Goal: Use online tool/utility: Utilize a website feature to perform a specific function

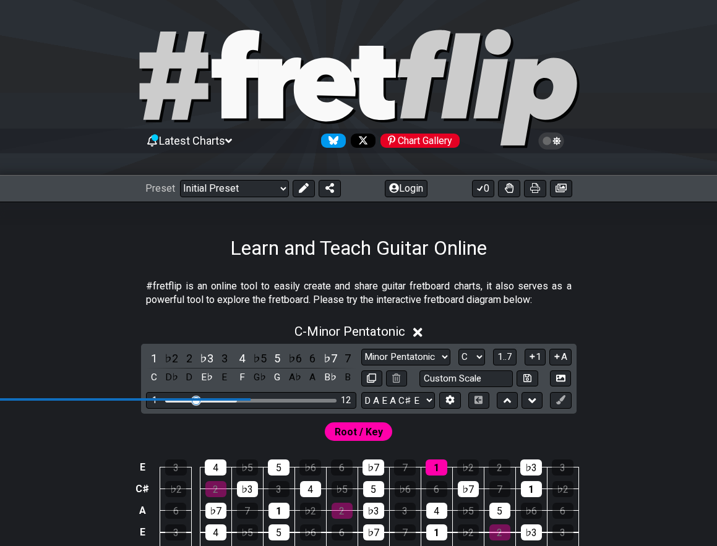
select select "D A E A C# E"
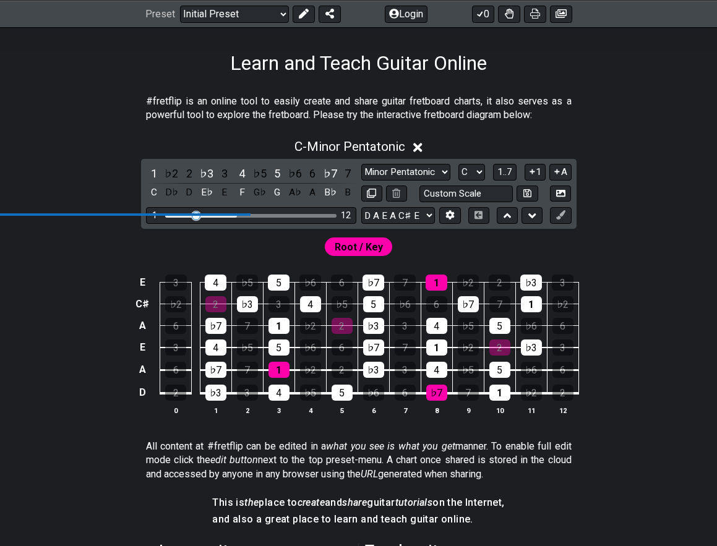
scroll to position [188, 0]
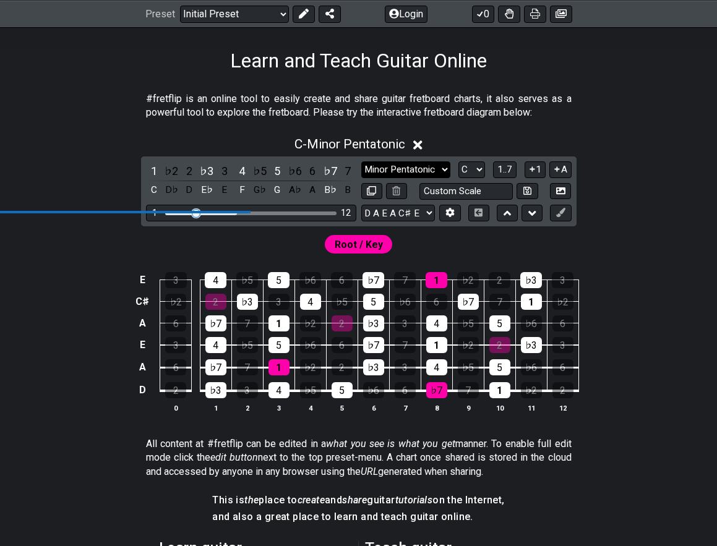
click at [446, 170] on select "Minor Pentatonic Click to edit Minor Pentatonic Major Pentatonic Minor Blues Ma…" at bounding box center [405, 170] width 89 height 17
click at [477, 169] on select "A♭ A A♯ B♭ B C C♯ D♭ D D♯ E♭ E F F♯ G♭ G G♯" at bounding box center [472, 170] width 27 height 17
select select "F#"
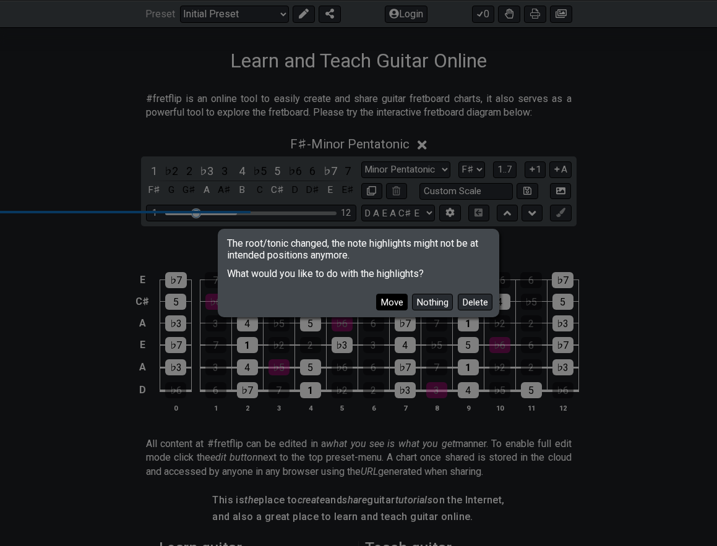
click at [394, 301] on button "Move" at bounding box center [392, 302] width 32 height 17
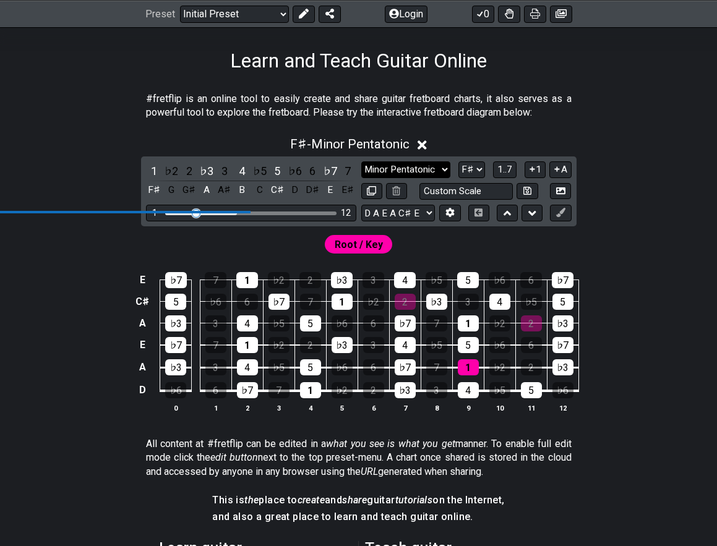
click at [412, 174] on select "Minor Pentatonic Click to edit Minor Pentatonic Major Pentatonic Minor Blues Ma…" at bounding box center [405, 170] width 89 height 17
select select "Minor / Aeolian"
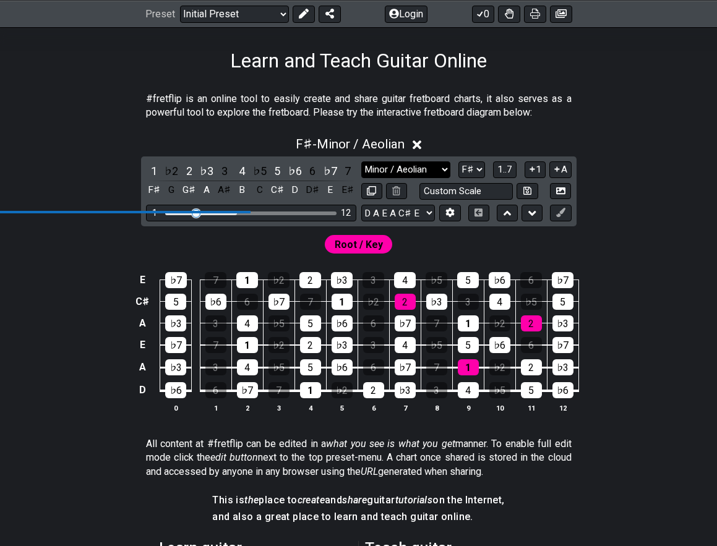
click at [413, 175] on select "Minor Pentatonic Click to edit Minor Pentatonic Major Pentatonic Minor Blues Ma…" at bounding box center [405, 170] width 89 height 17
click at [472, 175] on select "A♭ A A♯ B♭ B C C♯ D♭ D D♯ E♭ E F F♯ G♭ G G♯" at bounding box center [472, 170] width 27 height 17
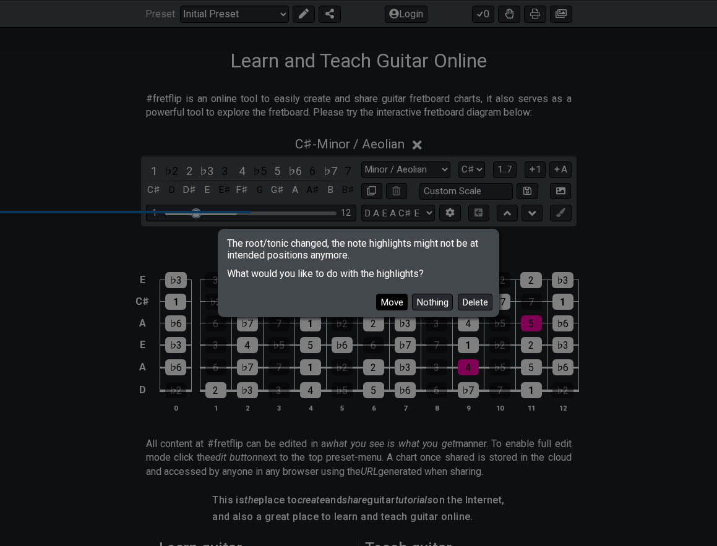
click at [398, 300] on button "Move" at bounding box center [392, 302] width 32 height 17
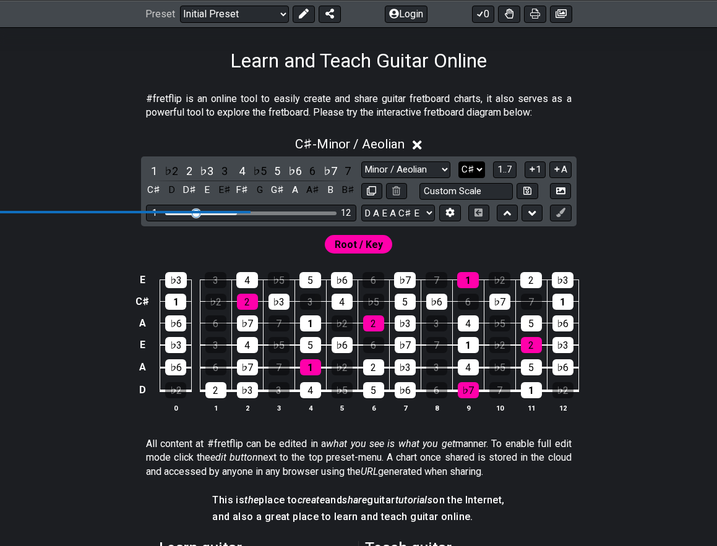
click at [459, 168] on select "A♭ A A♯ B♭ B C C♯ D♭ D D♯ E♭ E F F♯ G♭ G G♯" at bounding box center [472, 170] width 27 height 17
click at [472, 167] on select "A♭ A A♯ B♭ B C C♯ D♭ D D♯ E♭ E F F♯ G♭ G G♯" at bounding box center [472, 170] width 27 height 17
select select "B"
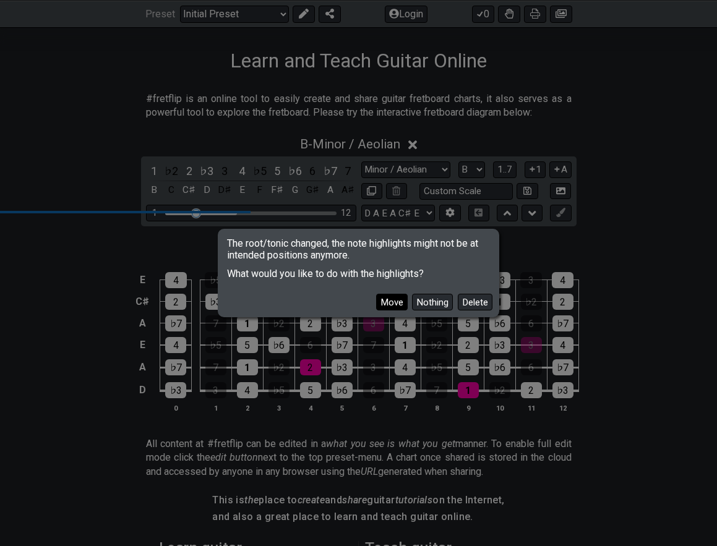
click at [392, 299] on button "Move" at bounding box center [392, 302] width 32 height 17
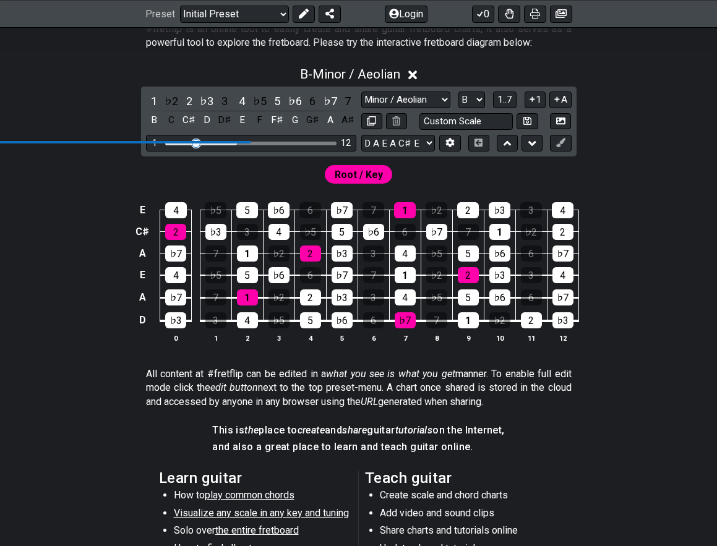
scroll to position [256, 0]
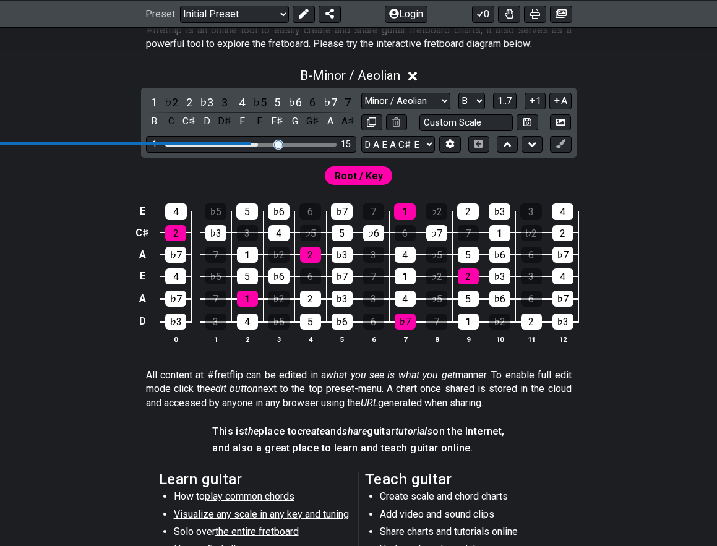
drag, startPoint x: 198, startPoint y: 146, endPoint x: 271, endPoint y: 150, distance: 73.2
click at [271, 145] on input "Visible fret range" at bounding box center [250, 143] width 717 height 2
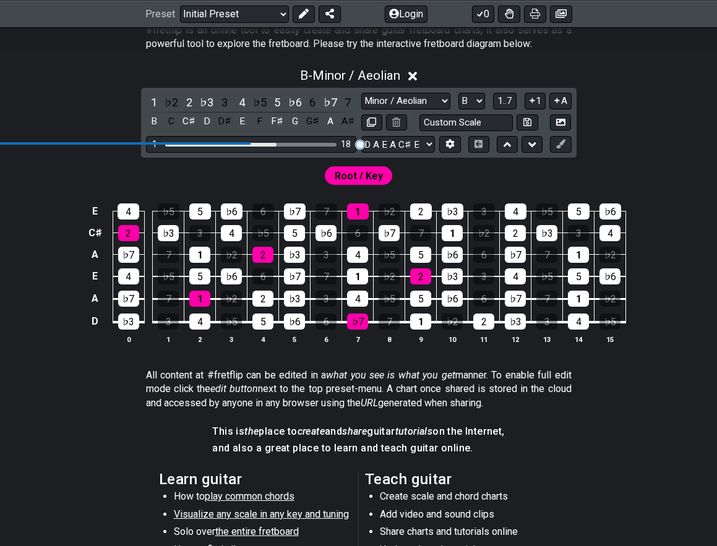
drag, startPoint x: 277, startPoint y: 147, endPoint x: 347, endPoint y: 152, distance: 70.1
click at [347, 145] on input "Visible fret range" at bounding box center [250, 143] width 717 height 2
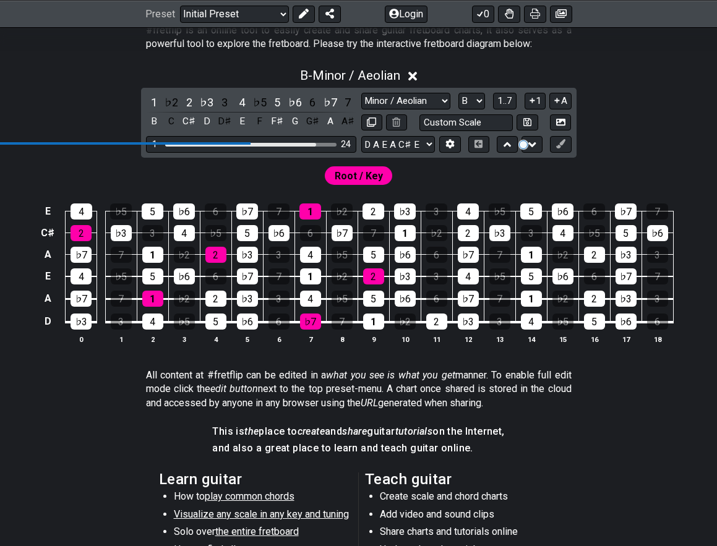
drag, startPoint x: 358, startPoint y: 147, endPoint x: 514, endPoint y: 149, distance: 156.0
type input "24"
click at [514, 145] on input "Visible fret range" at bounding box center [250, 143] width 717 height 2
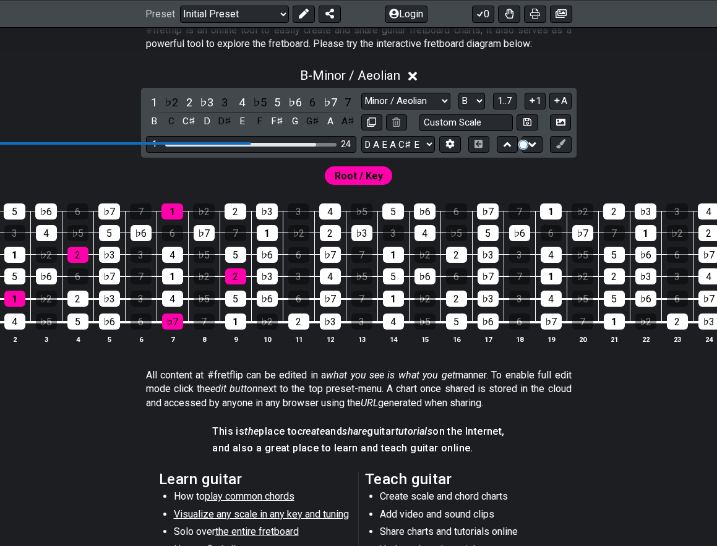
scroll to position [0, 112]
